Goal: Task Accomplishment & Management: Use online tool/utility

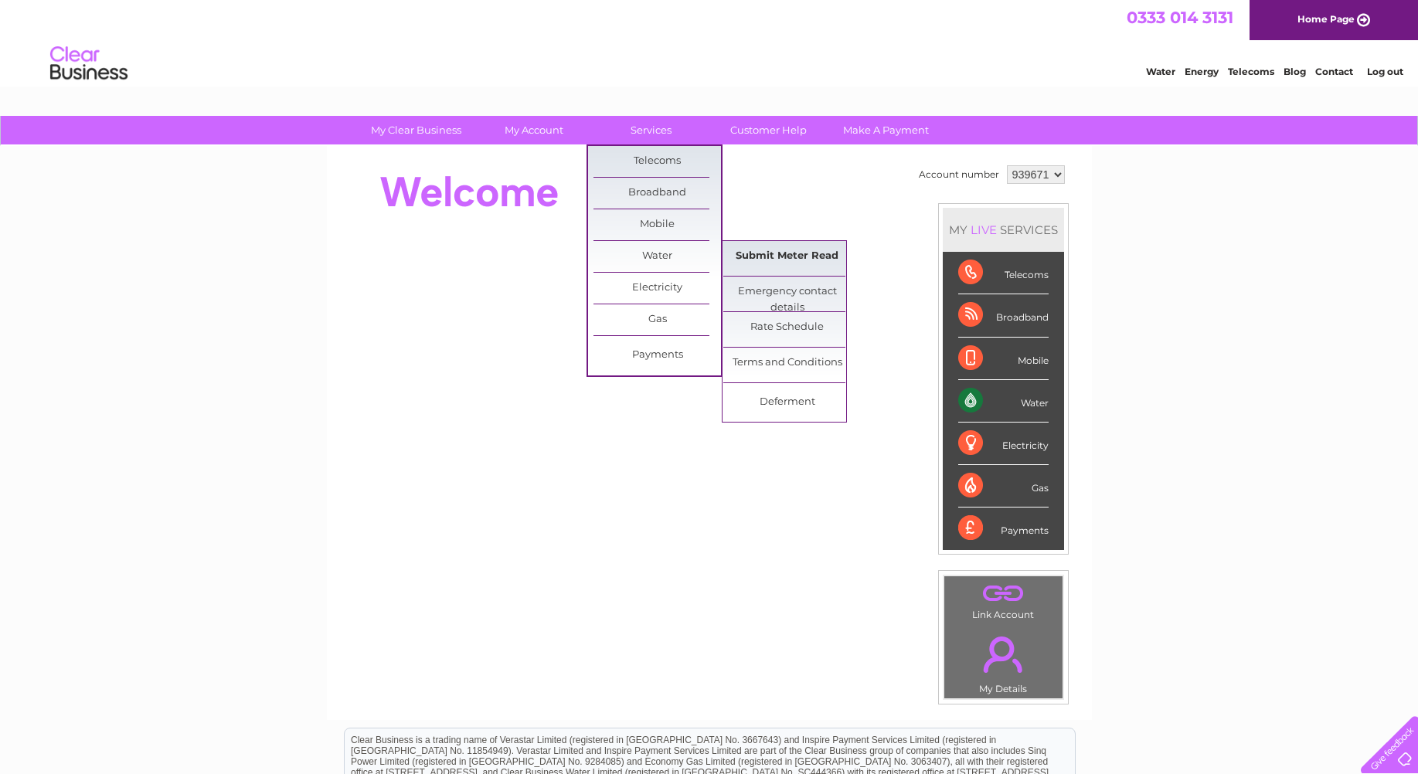
click at [766, 260] on link "Submit Meter Read" at bounding box center [786, 256] width 127 height 31
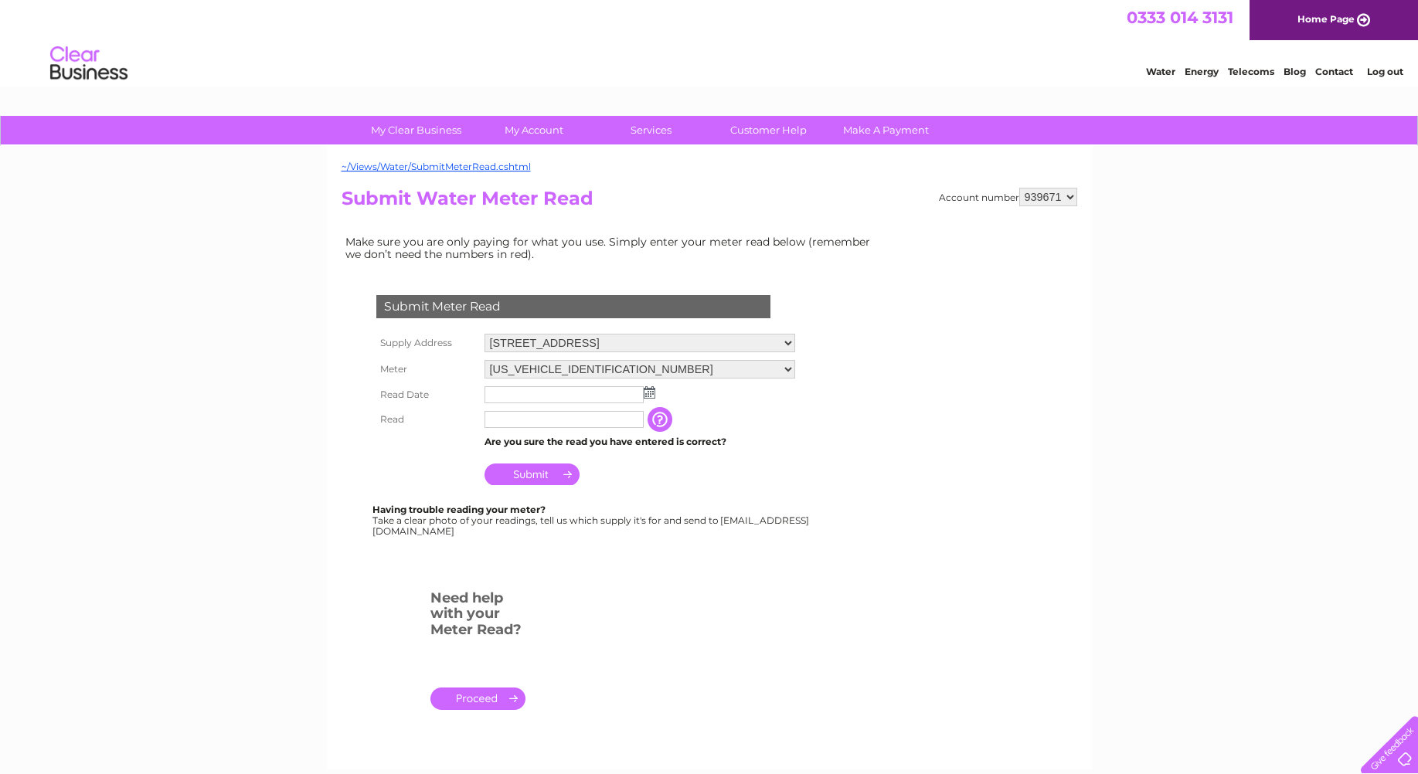
click at [646, 391] on img at bounding box center [650, 392] width 12 height 12
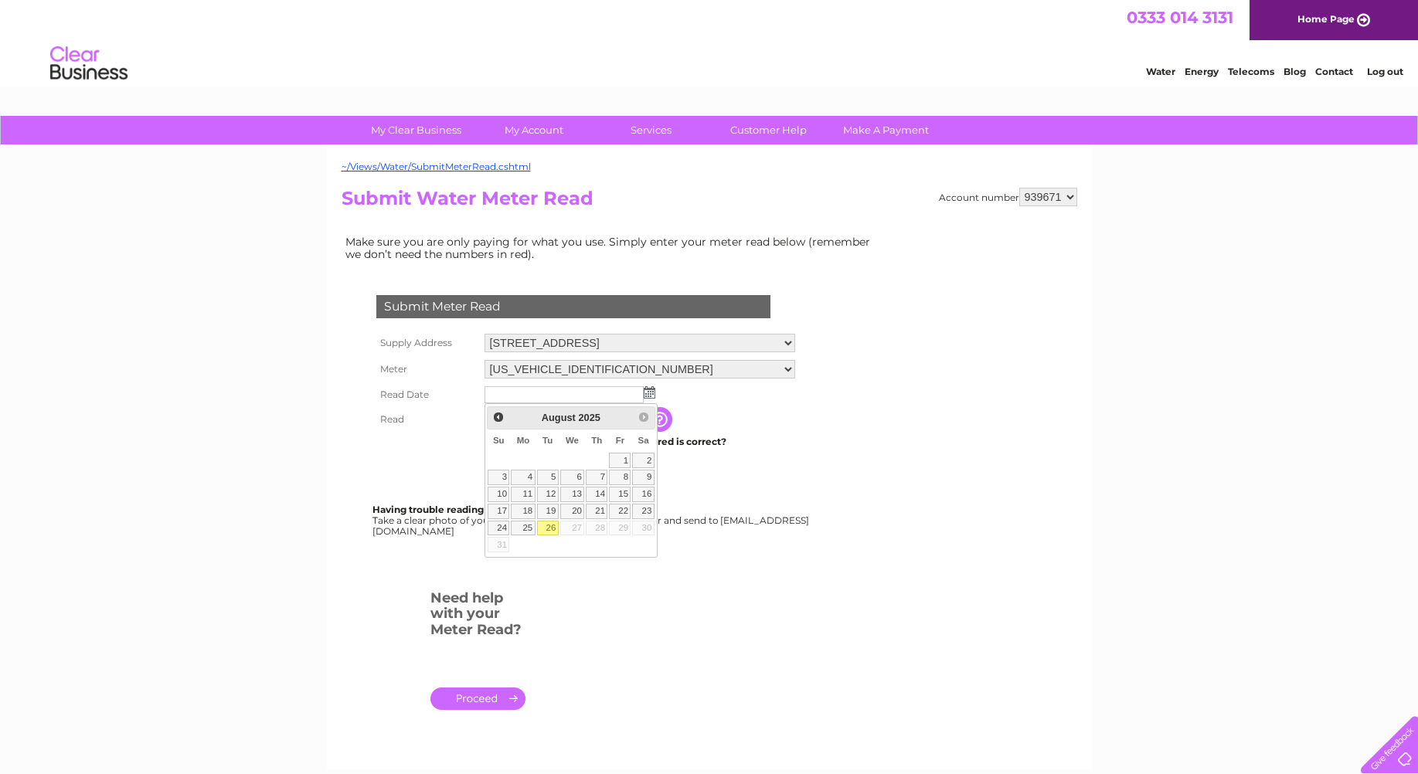
click at [548, 530] on link "26" at bounding box center [548, 528] width 22 height 15
type input "[DATE]"
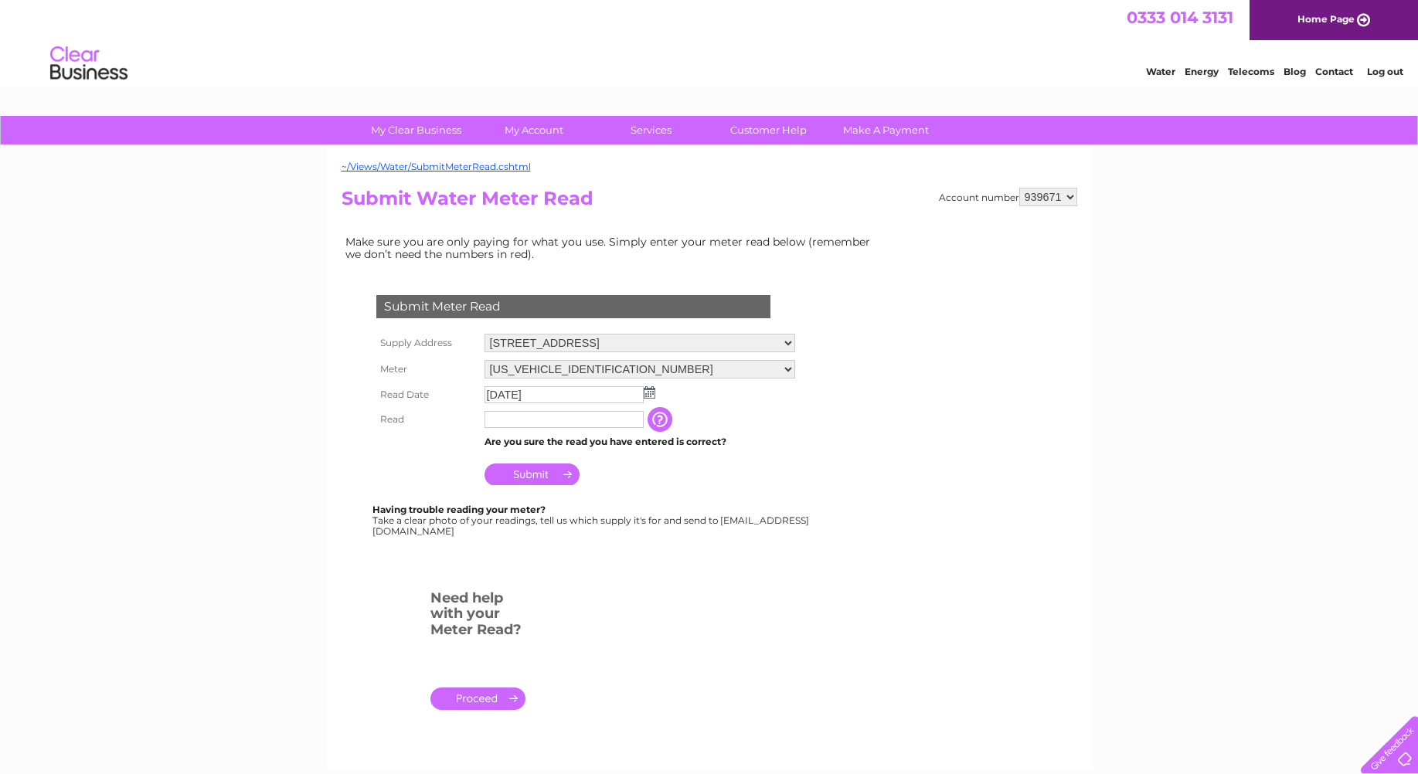
click at [538, 419] on input "text" at bounding box center [563, 419] width 159 height 17
type input "61"
click at [516, 479] on input "Submit" at bounding box center [531, 476] width 95 height 22
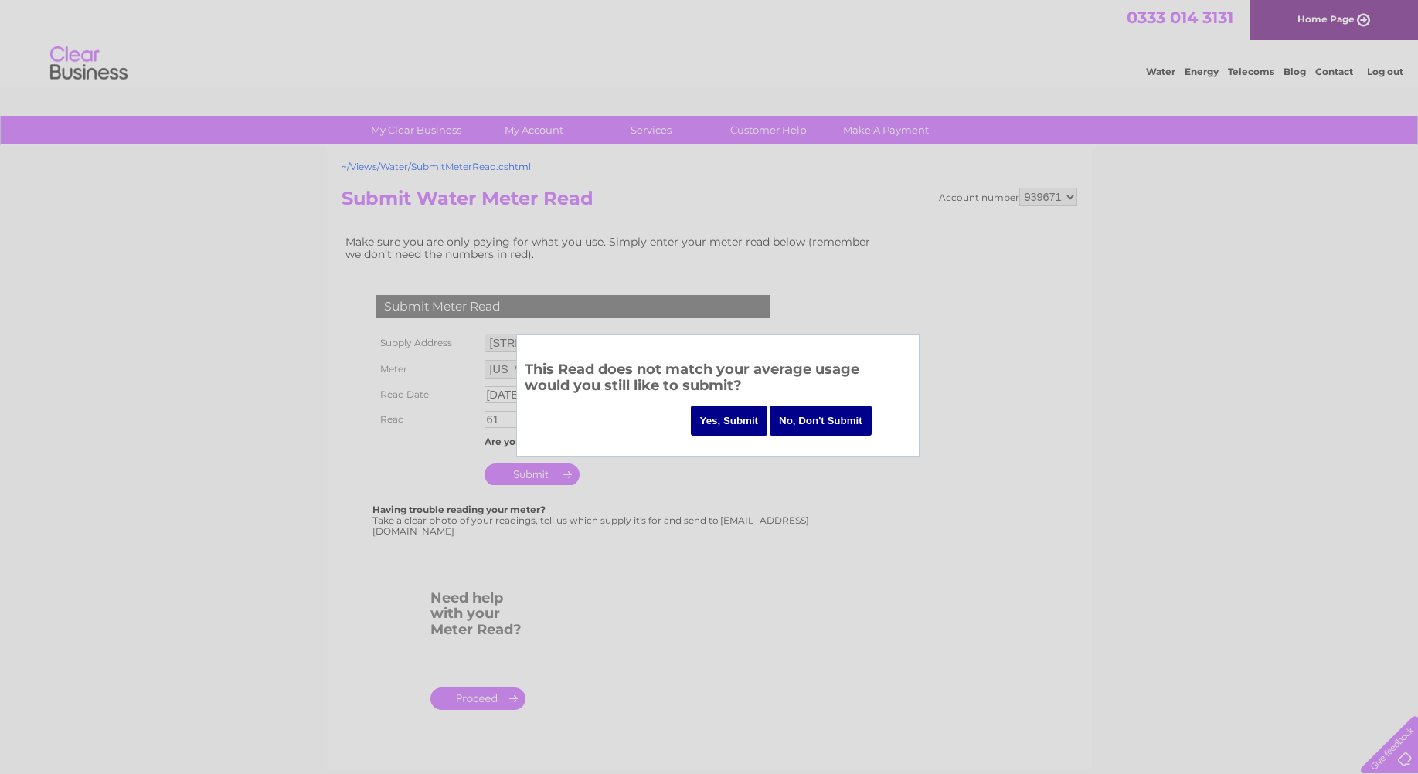
click at [709, 423] on input "Yes, Submit" at bounding box center [729, 421] width 77 height 30
